Goal: Task Accomplishment & Management: Complete application form

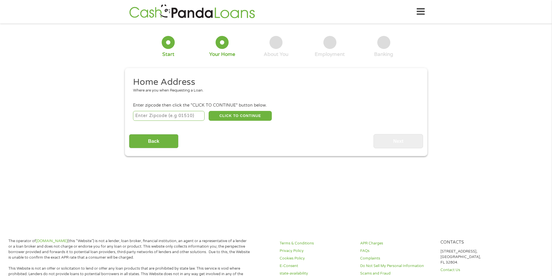
click at [180, 117] on input "number" at bounding box center [169, 116] width 72 height 10
type input "34758"
select select "[US_STATE]"
click at [233, 118] on button "CLICK TO CONTINUE" at bounding box center [239, 116] width 63 height 10
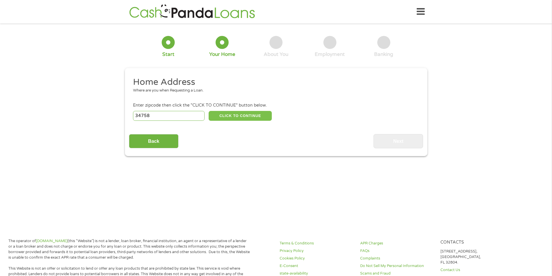
type input "34758"
type input "Kissimmee"
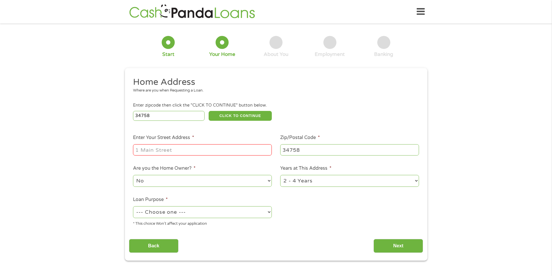
click at [213, 151] on input "Enter Your Street Address *" at bounding box center [202, 149] width 139 height 11
type input "[STREET_ADDRESS][PERSON_NAME]"
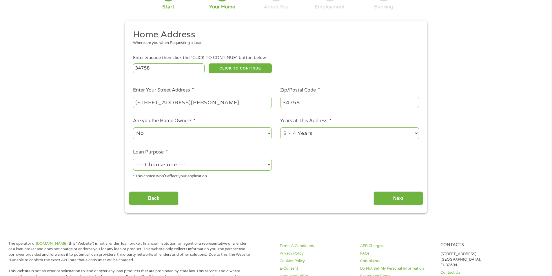
scroll to position [58, 0]
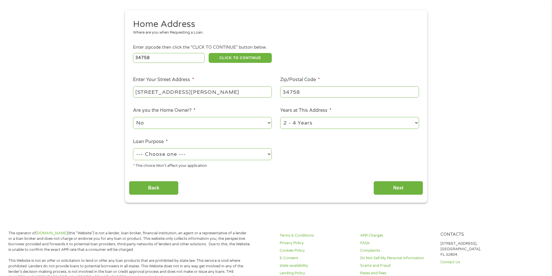
click at [211, 152] on select "--- Choose one --- Pay Bills Debt Consolidation Home Improvement Major Purchase…" at bounding box center [202, 154] width 139 height 12
select select "paybills"
click at [133, 148] on select "--- Choose one --- Pay Bills Debt Consolidation Home Improvement Major Purchase…" at bounding box center [202, 154] width 139 height 12
click at [391, 191] on input "Next" at bounding box center [398, 188] width 50 height 14
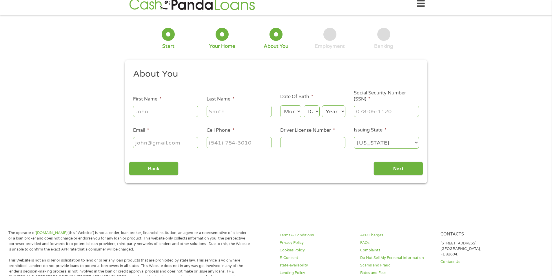
scroll to position [0, 0]
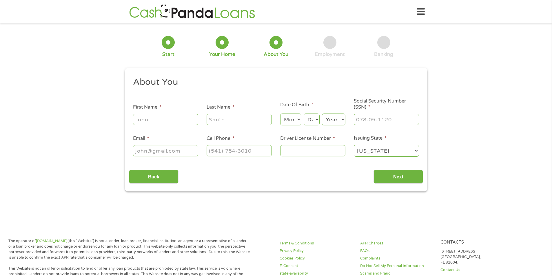
click at [173, 121] on input "First Name *" at bounding box center [165, 119] width 65 height 11
type input "Keston"
type input "[PERSON_NAME]"
type input "[PHONE_NUMBER]"
click at [304, 150] on input "Driver License Number *" at bounding box center [312, 150] width 65 height 11
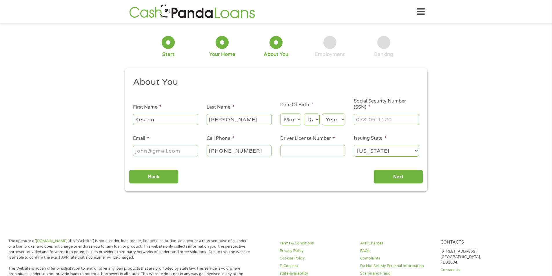
click at [281, 121] on select "Month 1 2 3 4 5 6 7 8 9 10 11 12" at bounding box center [290, 120] width 21 height 12
select select "1"
click at [280, 114] on select "Month 1 2 3 4 5 6 7 8 9 10 11 12" at bounding box center [290, 120] width 21 height 12
click at [315, 118] on select "Day 1 2 3 4 5 6 7 8 9 10 11 12 13 14 15 16 17 18 19 20 21 22 23 24 25 26 27 28 …" at bounding box center [311, 120] width 16 height 12
select select "9"
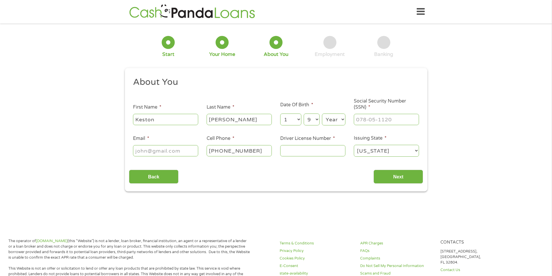
click at [303, 114] on select "Day 1 2 3 4 5 6 7 8 9 10 11 12 13 14 15 16 17 18 19 20 21 22 23 24 25 26 27 28 …" at bounding box center [311, 120] width 16 height 12
click at [335, 126] on div "Year Year [DATE] 2006 2005 2004 2003 2002 2001 2000 1999 1998 1997 1996 1995 19…" at bounding box center [333, 120] width 23 height 14
click at [335, 125] on select "Year [DATE] 2006 2005 2004 2003 2002 2001 2000 1999 1998 1997 1996 1995 1994 19…" at bounding box center [333, 120] width 23 height 12
select select "1979"
click at [322, 114] on select "Year [DATE] 2006 2005 2004 2003 2002 2001 2000 1999 1998 1997 1996 1995 1994 19…" at bounding box center [333, 120] width 23 height 12
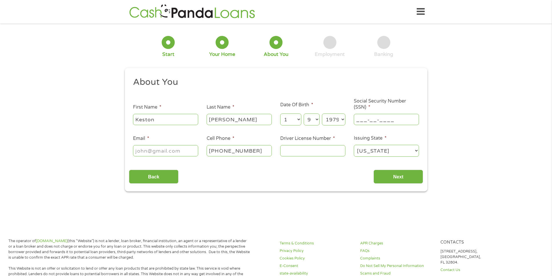
click at [367, 122] on input "___-__-____" at bounding box center [386, 119] width 65 height 11
type input "052-74-7258"
click at [162, 154] on input "Email *" at bounding box center [165, 150] width 65 height 11
type input "[EMAIL_ADDRESS][DOMAIN_NAME]"
click at [266, 149] on input "[PHONE_NUMBER]" at bounding box center [238, 150] width 65 height 11
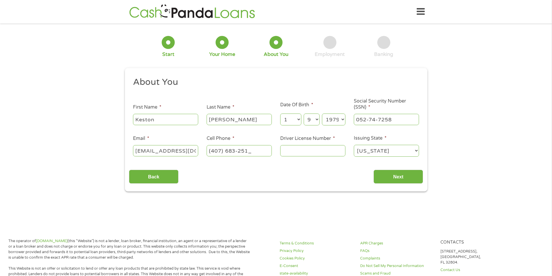
type input "[PHONE_NUMBER]"
click at [297, 143] on li "Driver License Number *" at bounding box center [313, 146] width 74 height 22
click at [295, 149] on input "Driver License Number *" at bounding box center [312, 150] width 65 height 11
type input "c452510790090"
click at [404, 177] on input "Next" at bounding box center [398, 177] width 50 height 14
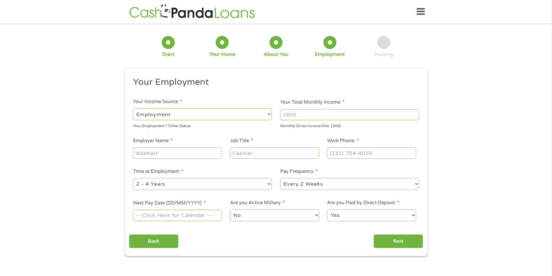
scroll to position [2, 2]
click at [306, 119] on input "Your Total Monthly Income *" at bounding box center [349, 114] width 139 height 11
click at [338, 119] on input "Your Total Monthly Income *" at bounding box center [349, 114] width 139 height 11
type input "1"
click at [288, 116] on input "Your Total Monthly Income *" at bounding box center [349, 114] width 139 height 11
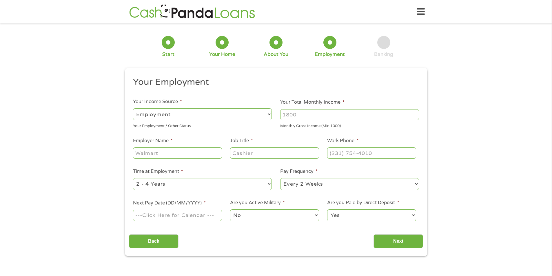
click at [312, 113] on input "Your Total Monthly Income *" at bounding box center [349, 114] width 139 height 11
click at [324, 113] on input "Your Total Monthly Income *" at bounding box center [349, 114] width 139 height 11
type input "3582"
click at [173, 156] on input "Employer Name *" at bounding box center [177, 152] width 89 height 11
type input "Sedgwick"
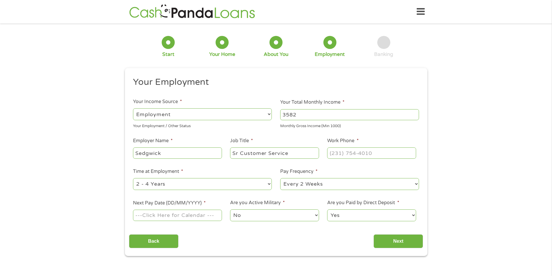
type input "Sr Customer Service"
click at [363, 153] on input "(___) ___-____" at bounding box center [371, 152] width 89 height 11
drag, startPoint x: 376, startPoint y: 152, endPoint x: 326, endPoint y: 154, distance: 49.3
click at [326, 154] on li "Work Phone * (___) ___-_901" at bounding box center [371, 148] width 97 height 22
type input "[PHONE_NUMBER]"
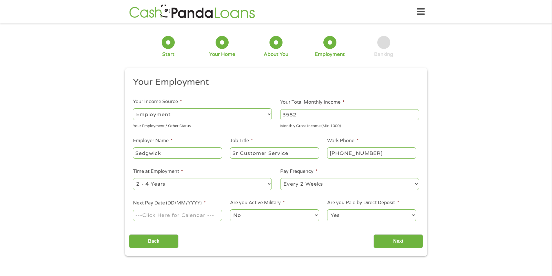
click at [164, 186] on select "--- Choose one --- 1 Year or less 1 - 2 Years 2 - 4 Years Over 4 Years" at bounding box center [202, 184] width 139 height 12
select select "60months"
click at [133, 178] on select "--- Choose one --- 1 Year or less 1 - 2 Years 2 - 4 Years Over 4 Years" at bounding box center [202, 184] width 139 height 12
click at [296, 186] on select "--- Choose one --- Every 2 Weeks Every Week Monthly Semi-Monthly" at bounding box center [349, 184] width 139 height 12
click at [280, 178] on select "--- Choose one --- Every 2 Weeks Every Week Monthly Semi-Monthly" at bounding box center [349, 184] width 139 height 12
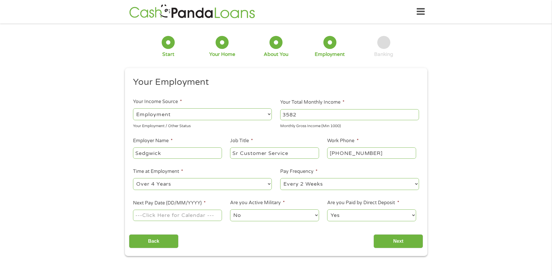
click at [171, 212] on input "Next Pay Date (DD/MM/YYYY) *" at bounding box center [177, 215] width 89 height 11
type input "[DATE]"
click at [395, 239] on input "Next" at bounding box center [398, 241] width 50 height 14
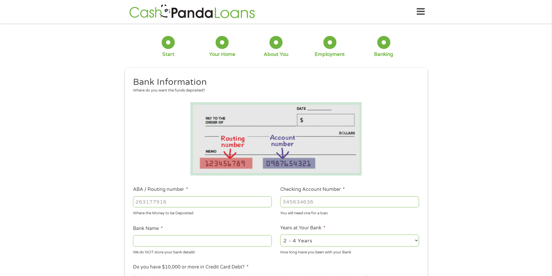
click at [223, 206] on input "ABA / Routing number *" at bounding box center [202, 201] width 139 height 11
click at [219, 206] on input "ABA / Routing number *" at bounding box center [202, 201] width 139 height 11
type input "263181384"
type input "CENTRAL FLA EDUC FCU"
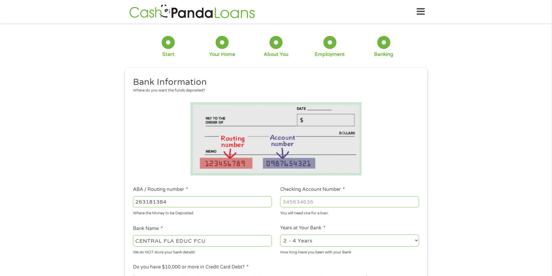
type input "263181384"
click at [294, 204] on input "Checking Account Number *" at bounding box center [349, 201] width 139 height 11
click at [295, 204] on input "Checking Account Number *" at bounding box center [349, 201] width 139 height 11
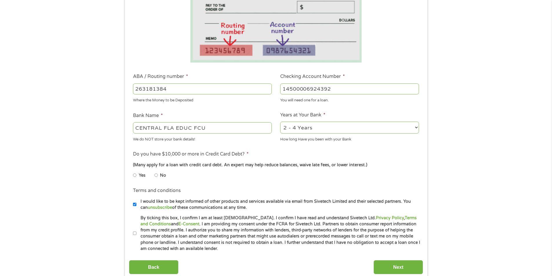
scroll to position [116, 0]
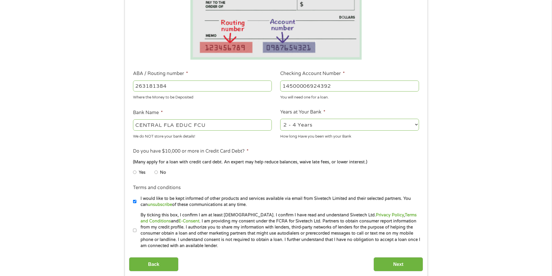
type input "14500006924392"
click at [303, 121] on select "2 - 4 Years 6 - 12 Months 1 - 2 Years Over 4 Years" at bounding box center [349, 125] width 139 height 12
select select "60months"
click at [280, 119] on select "2 - 4 Years 6 - 12 Months 1 - 2 Years Over 4 Years" at bounding box center [349, 125] width 139 height 12
click at [301, 159] on div "(Many apply for a loan with credit card debt. An expert may help reduce balance…" at bounding box center [276, 162] width 286 height 6
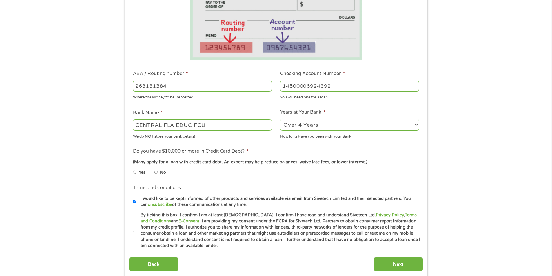
click at [156, 171] on input "No" at bounding box center [155, 172] width 3 height 9
radio input "true"
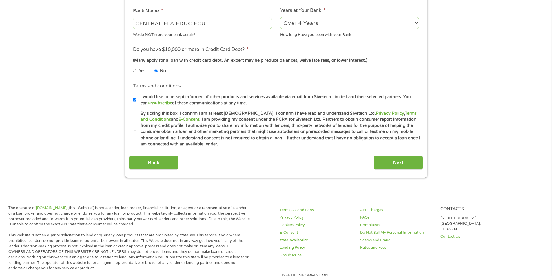
scroll to position [232, 0]
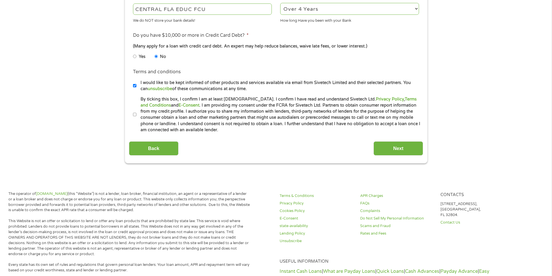
click at [135, 115] on input "By ticking this box, I confirm I am at least [DEMOGRAPHIC_DATA]. I confirm I ha…" at bounding box center [134, 114] width 3 height 9
checkbox input "true"
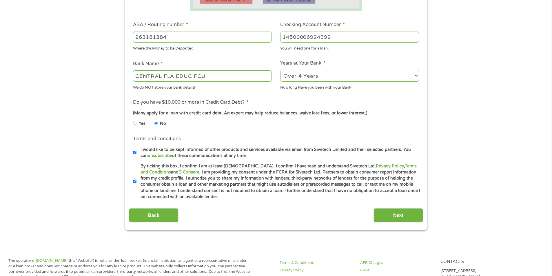
scroll to position [174, 0]
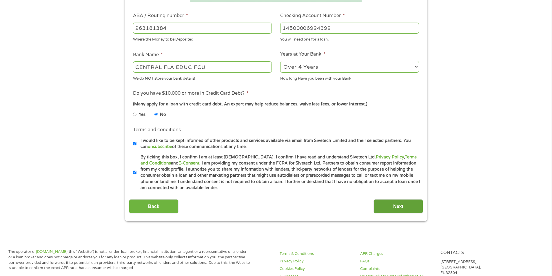
click at [387, 206] on input "Next" at bounding box center [398, 206] width 50 height 14
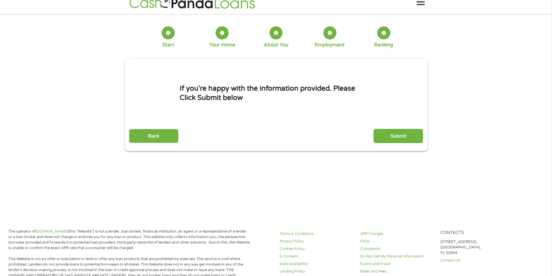
scroll to position [0, 0]
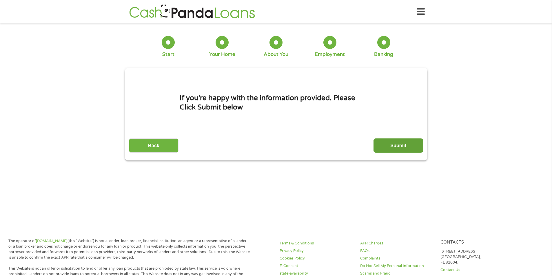
click at [394, 145] on input "Submit" at bounding box center [398, 145] width 50 height 14
